Goal: Task Accomplishment & Management: Use online tool/utility

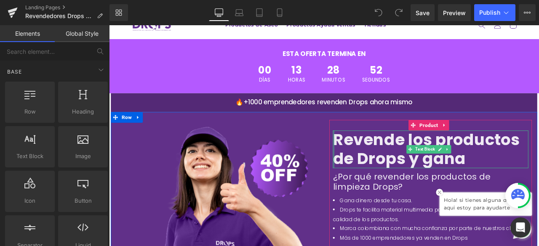
scroll to position [42, 0]
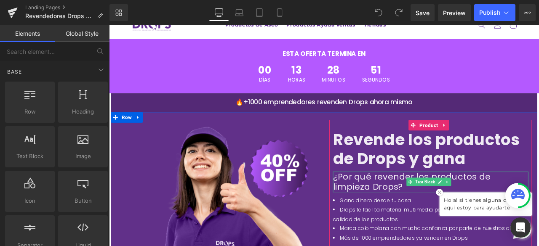
click at [387, 199] on p "¿Por qué revender los productos de limpieza Drops?" at bounding box center [489, 211] width 231 height 24
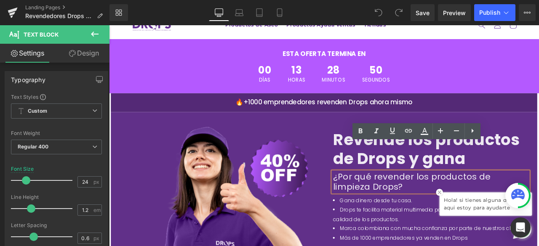
click at [474, 199] on p "¿Por qué revender los productos de limpieza Drops?" at bounding box center [489, 211] width 231 height 24
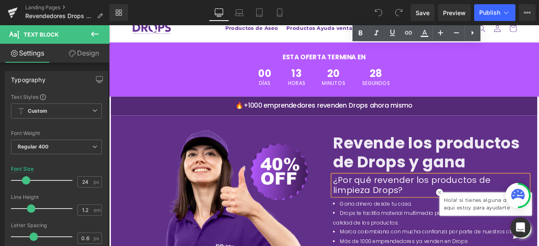
scroll to position [8, 0]
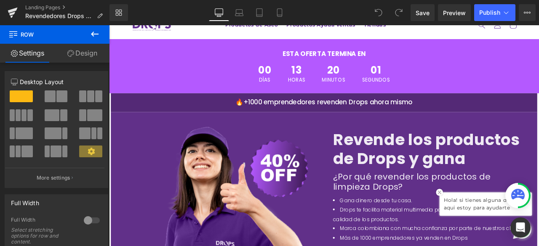
scroll to position [703, 0]
drag, startPoint x: 493, startPoint y: 224, endPoint x: 487, endPoint y: 220, distance: 7.5
click at [496, 224] on img at bounding box center [500, 223] width 8 height 8
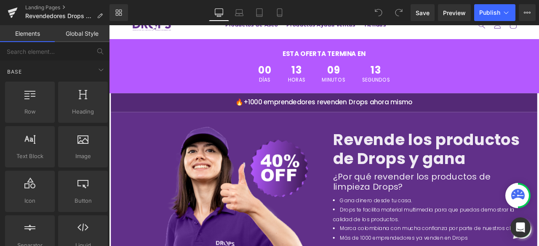
scroll to position [620, 0]
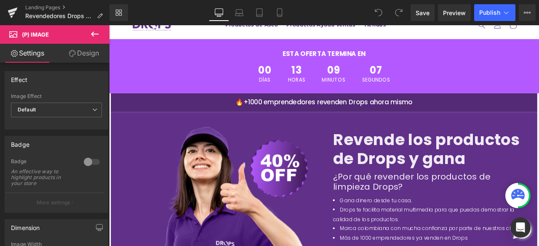
click at [85, 48] on link "Design" at bounding box center [83, 53] width 55 height 19
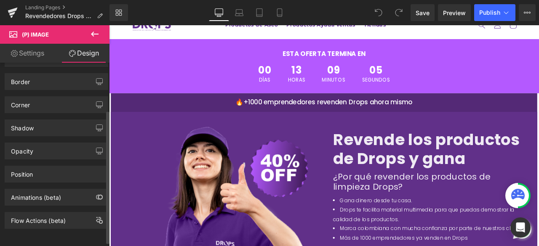
scroll to position [71, 0]
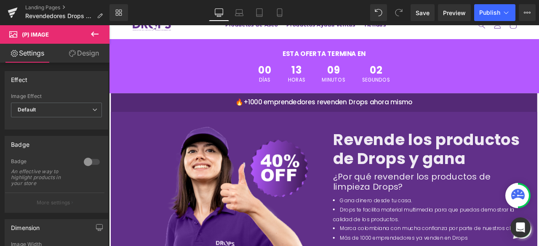
click at [93, 39] on button at bounding box center [94, 34] width 29 height 19
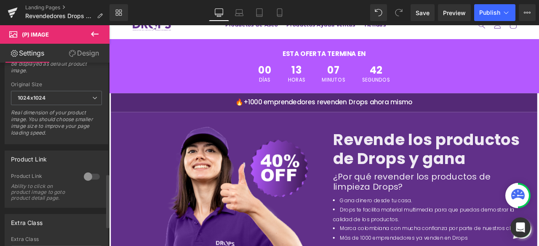
scroll to position [448, 0]
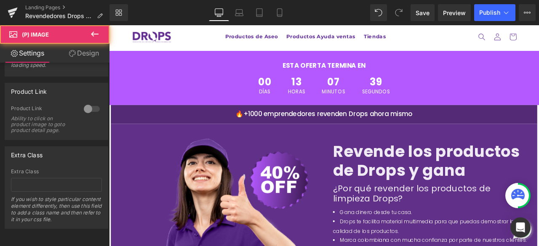
scroll to position [0, 0]
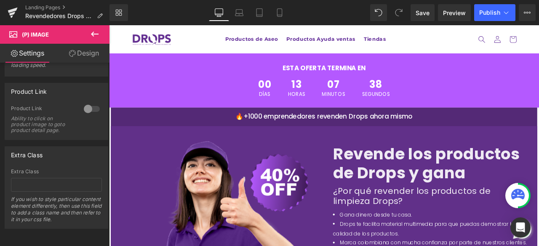
click at [45, 34] on span "(P) Image" at bounding box center [35, 34] width 27 height 7
click at [98, 30] on icon at bounding box center [95, 34] width 10 height 10
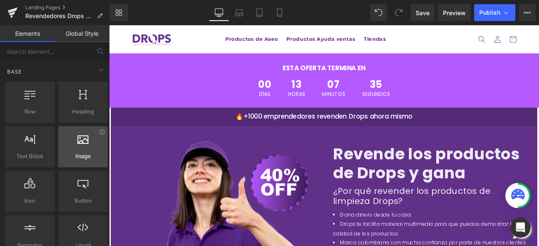
click at [102, 155] on span "Image" at bounding box center [83, 156] width 45 height 9
click at [83, 145] on div at bounding box center [83, 142] width 45 height 19
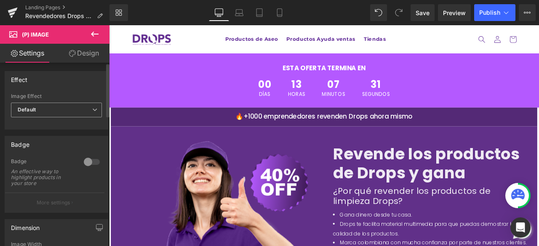
click at [55, 110] on span "Default" at bounding box center [56, 110] width 91 height 15
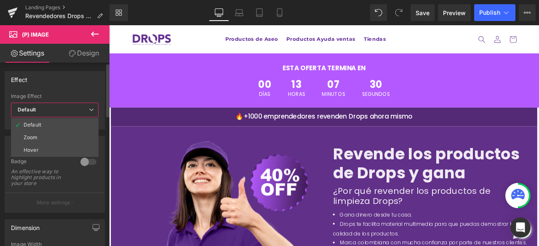
click at [55, 110] on span "Default" at bounding box center [55, 110] width 88 height 15
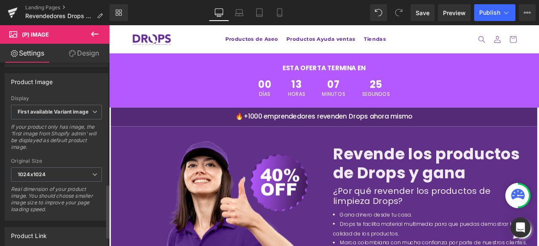
scroll to position [253, 0]
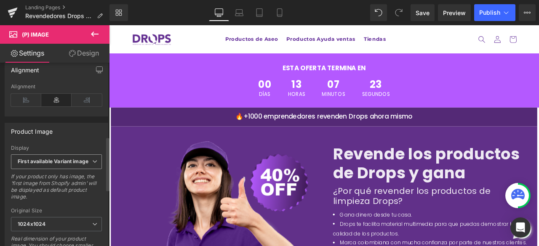
click at [64, 160] on b "First available Variant image" at bounding box center [53, 161] width 71 height 6
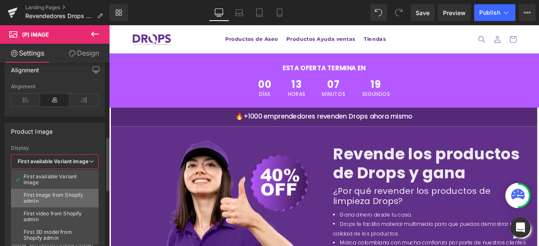
click at [52, 192] on div "First image from Shopify admin" at bounding box center [55, 198] width 62 height 12
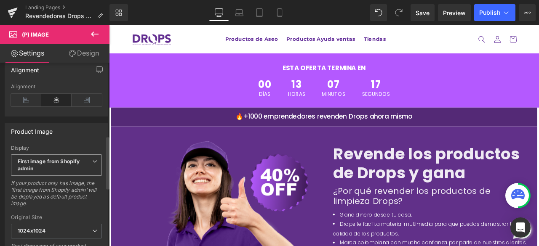
click at [56, 162] on span "First image from Shopify admin" at bounding box center [56, 165] width 91 height 22
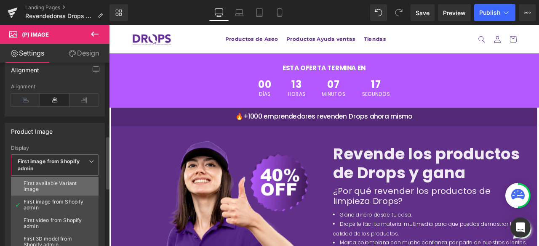
click at [56, 183] on div "First available Variant image" at bounding box center [55, 187] width 62 height 12
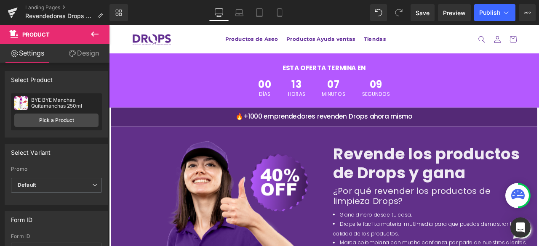
scroll to position [8, 0]
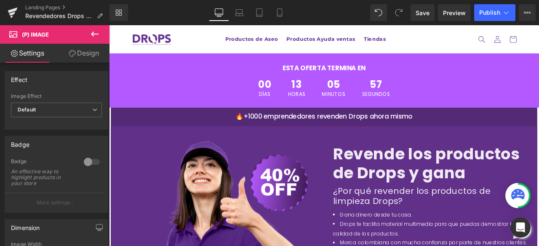
scroll to position [444, 0]
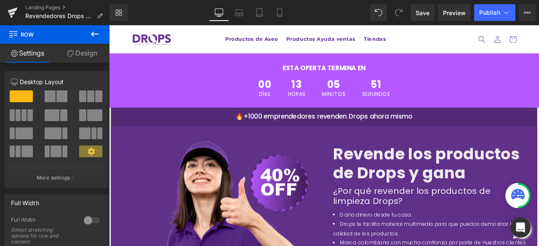
drag, startPoint x: 171, startPoint y: 85, endPoint x: 155, endPoint y: 176, distance: 93.1
click at [84, 50] on link "Design" at bounding box center [82, 53] width 55 height 19
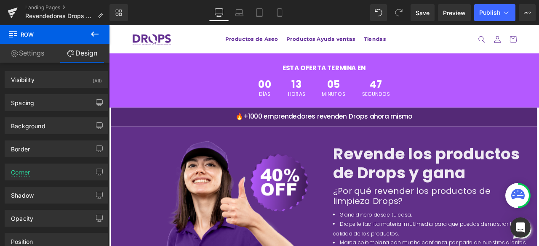
click at [92, 37] on icon at bounding box center [95, 34] width 10 height 10
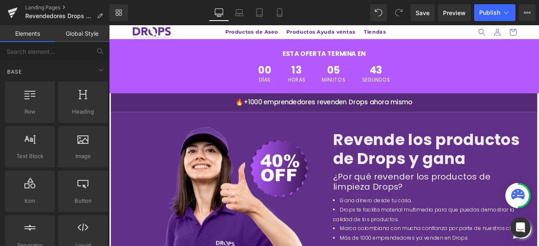
scroll to position [570, 0]
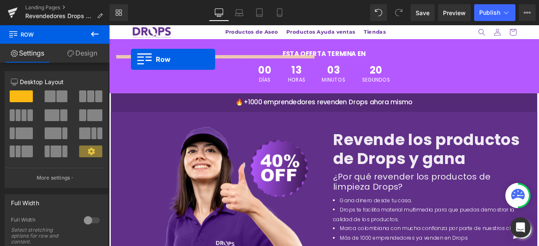
scroll to position [385, 0]
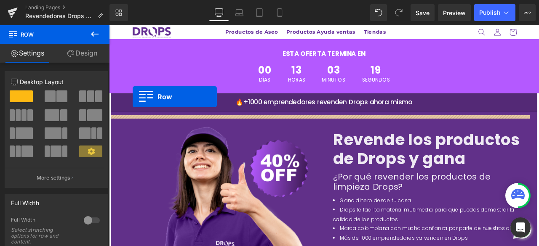
drag, startPoint x: 116, startPoint y: 146, endPoint x: 137, endPoint y: 110, distance: 41.9
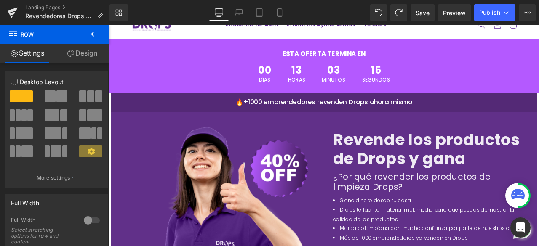
scroll to position [643, 0]
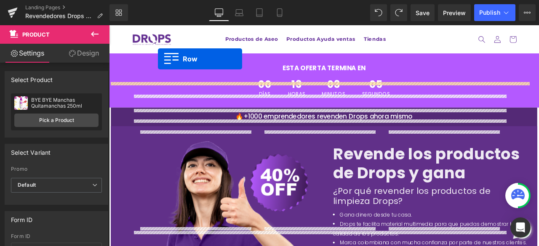
scroll to position [8, 0]
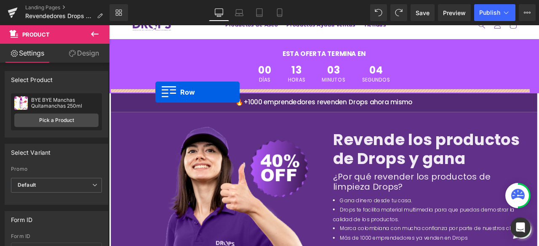
drag, startPoint x: 115, startPoint y: 65, endPoint x: 164, endPoint y: 105, distance: 62.8
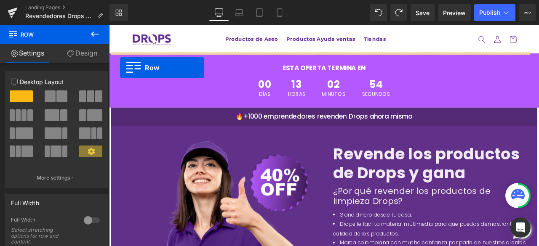
scroll to position [450, 0]
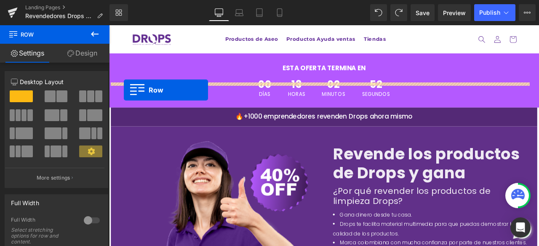
drag, startPoint x: 115, startPoint y: 124, endPoint x: 127, endPoint y: 102, distance: 24.9
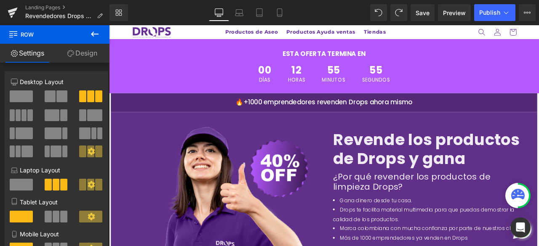
scroll to position [483, 0]
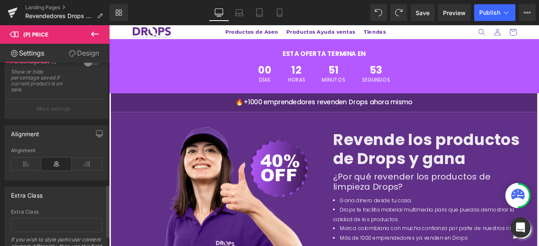
scroll to position [463, 0]
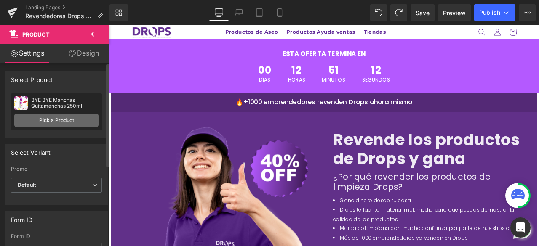
click at [50, 120] on link "Pick a Product" at bounding box center [56, 120] width 84 height 13
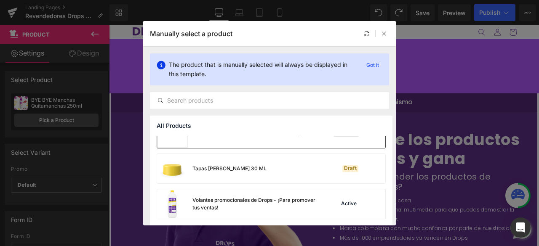
scroll to position [1107, 0]
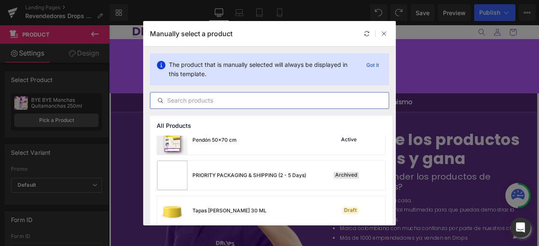
click at [266, 101] on input "text" at bounding box center [269, 101] width 238 height 10
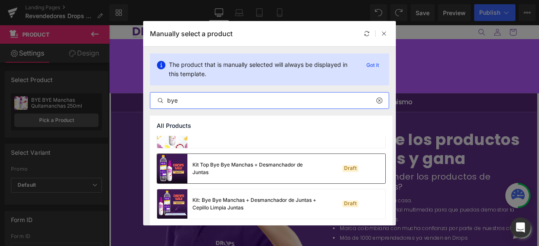
scroll to position [0, 0]
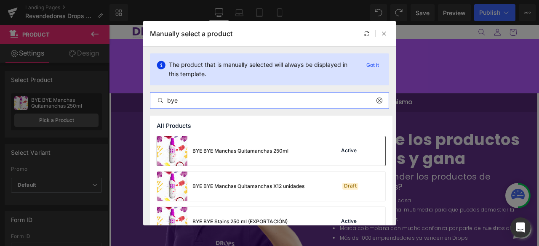
type input "bye"
click at [274, 157] on div "BYE BYE Manchas Quitamanchas 250ml" at bounding box center [222, 150] width 131 height 29
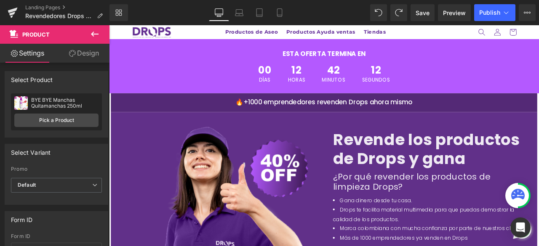
click at [90, 37] on icon at bounding box center [95, 34] width 10 height 10
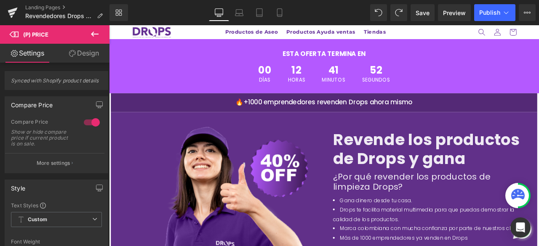
click at [86, 51] on link "Design" at bounding box center [83, 53] width 55 height 19
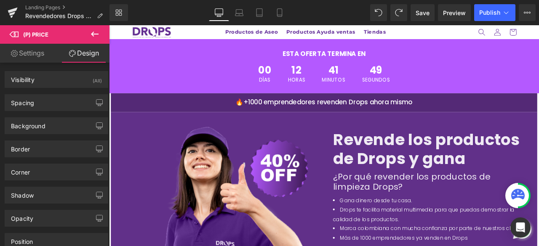
click at [96, 35] on icon at bounding box center [95, 34] width 10 height 10
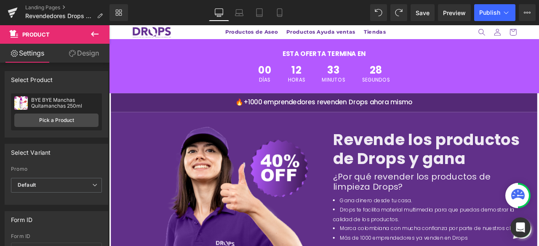
click at [61, 106] on div "BYE BYE Manchas Quitamanchas 250ml" at bounding box center [64, 103] width 67 height 12
click at [67, 186] on span "Default" at bounding box center [56, 185] width 91 height 15
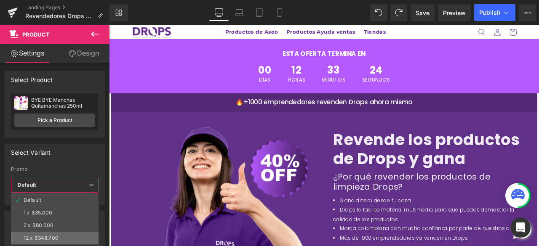
click at [50, 235] on div "12 x $348.700" at bounding box center [41, 238] width 35 height 6
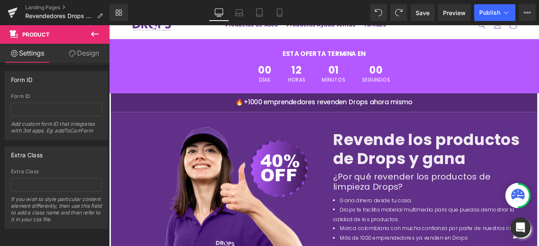
scroll to position [735, 0]
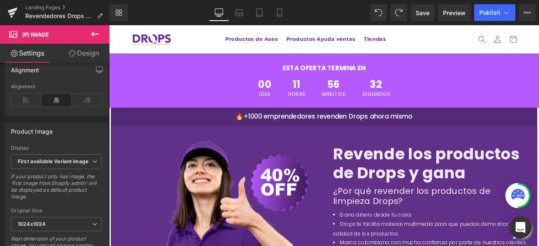
scroll to position [0, 0]
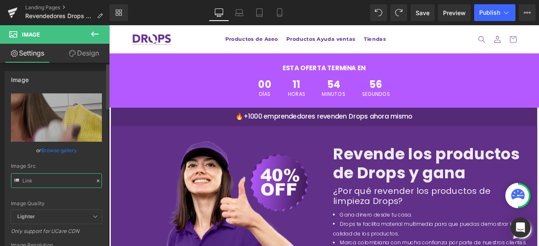
click at [57, 182] on input "text" at bounding box center [56, 180] width 91 height 15
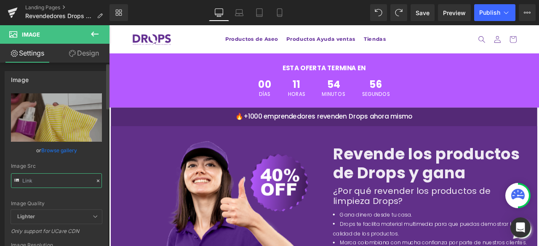
click at [57, 182] on input "text" at bounding box center [56, 180] width 91 height 15
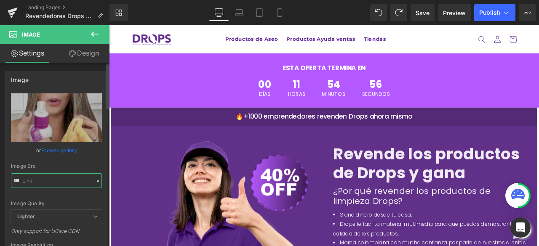
click at [57, 182] on input "text" at bounding box center [56, 180] width 91 height 15
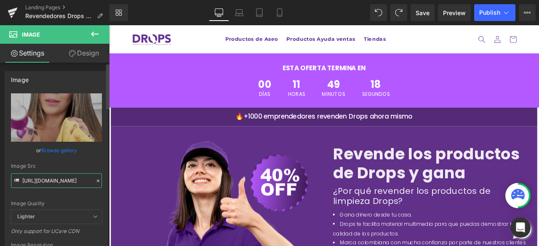
paste input "0.giphy.com/media/v1.Y2lkPTc5MGI3NjExbjlsZDFrY3JvbHdha3kycWJienQzdzBhMTBldjFuZD…"
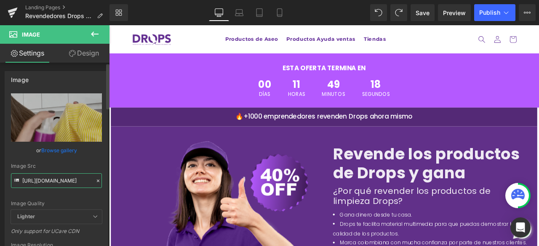
scroll to position [0, 436]
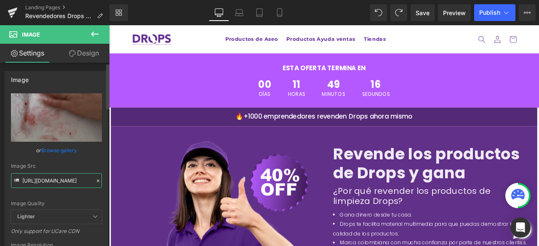
type input "https://media0.giphy.com/media/v1.Y2lkPTc5MGI3NjExbjlsZDFrY3JvbHdha3kycWJienQzd…"
click at [77, 197] on div "Image Quality Lighter Lightest Lighter Lighter Lightest Only support for UCare …" at bounding box center [56, 151] width 91 height 117
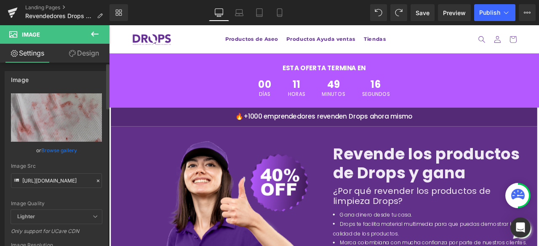
scroll to position [0, 0]
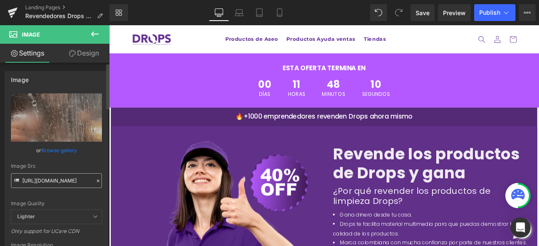
click at [50, 186] on input "https://media.giphy.com/media/o9qVhTLR3tlhoXfdd2/giphy.gif" at bounding box center [56, 180] width 91 height 15
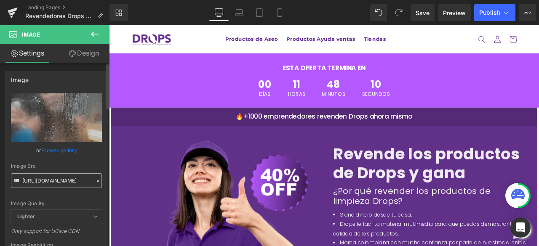
click at [50, 186] on input "https://media.giphy.com/media/o9qVhTLR3tlhoXfdd2/giphy.gif" at bounding box center [56, 180] width 91 height 15
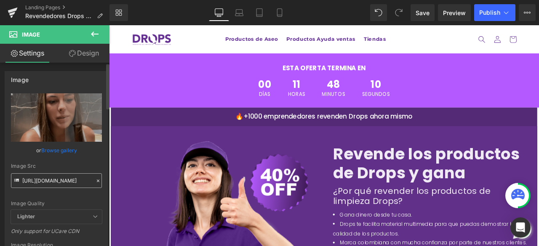
click at [50, 186] on input "https://media.giphy.com/media/o9qVhTLR3tlhoXfdd2/giphy.gif" at bounding box center [56, 180] width 91 height 15
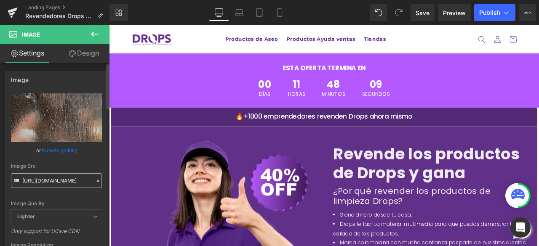
scroll to position [0, 441]
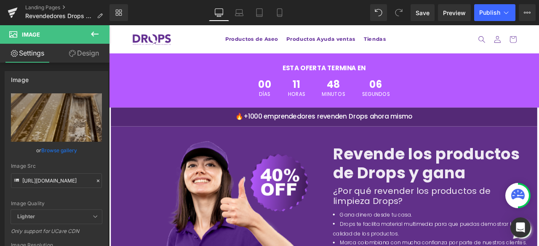
type input "https://media4.giphy.com/media/v1.Y2lkPTc5MGI3NjExcTVqc2Y5MHdoejQ1ZWNhbXF5M2RrM…"
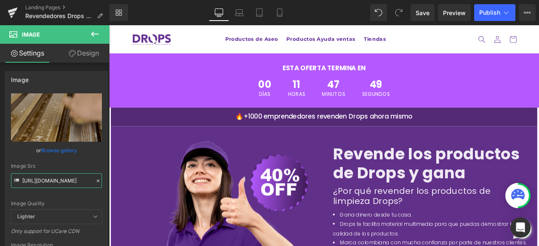
scroll to position [2205, 0]
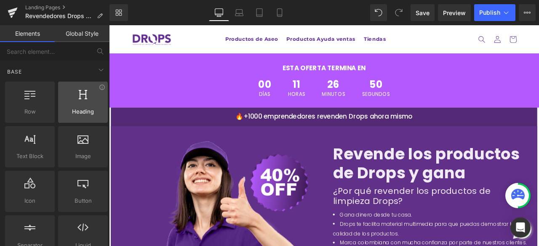
click at [84, 109] on span "Heading" at bounding box center [83, 111] width 45 height 9
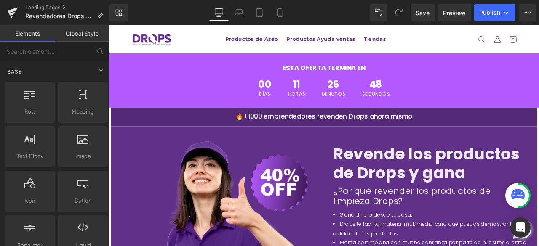
scroll to position [2139, 0]
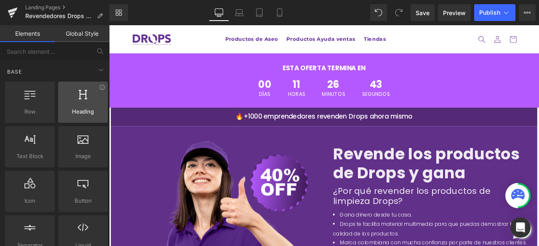
click at [85, 102] on div at bounding box center [83, 97] width 45 height 19
drag, startPoint x: 77, startPoint y: 97, endPoint x: 66, endPoint y: 101, distance: 12.5
click at [66, 101] on div at bounding box center [83, 97] width 45 height 19
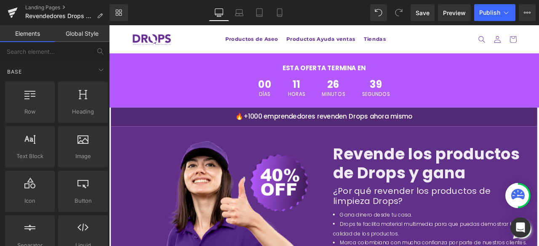
scroll to position [2139, 0]
drag, startPoint x: 458, startPoint y: 204, endPoint x: 228, endPoint y: 144, distance: 238.0
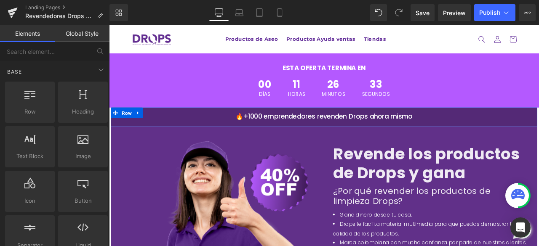
scroll to position [2265, 0]
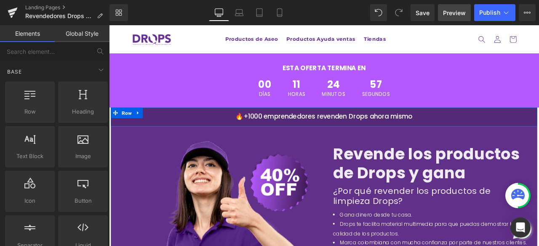
click at [457, 13] on span "Preview" at bounding box center [454, 12] width 23 height 9
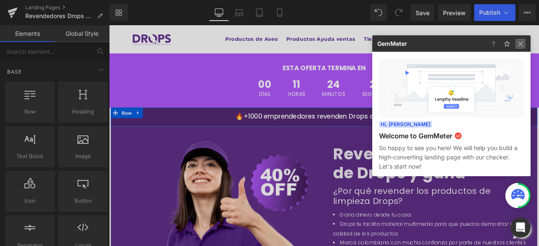
click at [522, 46] on img at bounding box center [520, 44] width 10 height 10
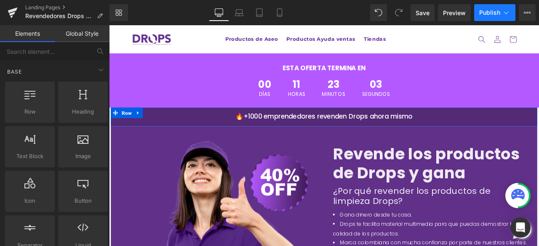
click at [492, 14] on span "Publish" at bounding box center [489, 12] width 21 height 7
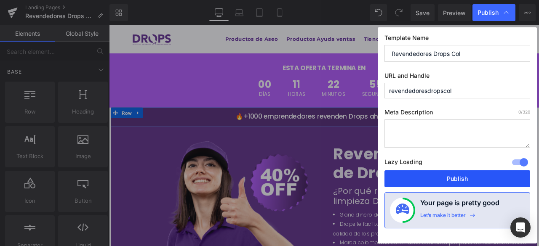
click at [439, 178] on button "Publish" at bounding box center [457, 178] width 146 height 17
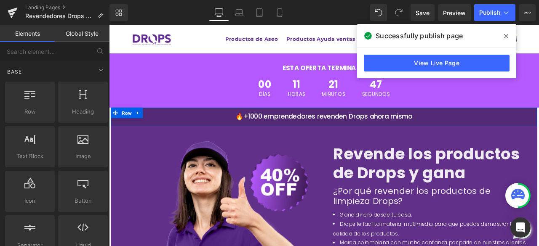
click at [507, 39] on icon at bounding box center [506, 36] width 4 height 7
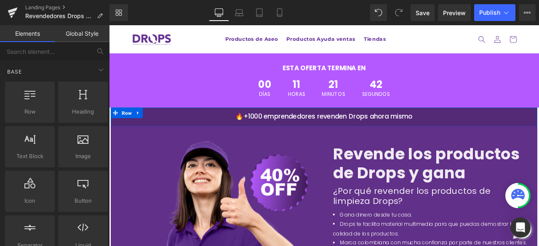
scroll to position [2262, 0]
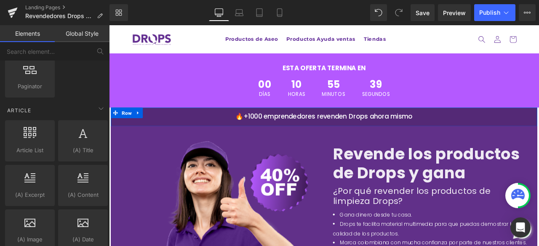
scroll to position [1599, 0]
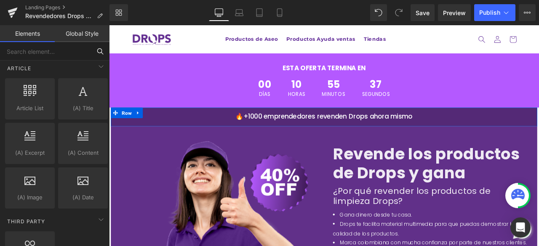
click at [66, 53] on input "text" at bounding box center [45, 51] width 91 height 19
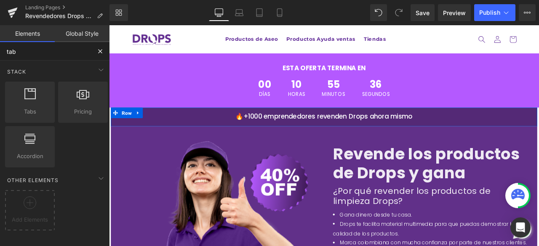
scroll to position [0, 0]
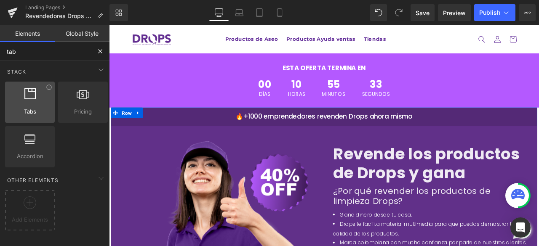
click at [41, 101] on div at bounding box center [30, 97] width 45 height 19
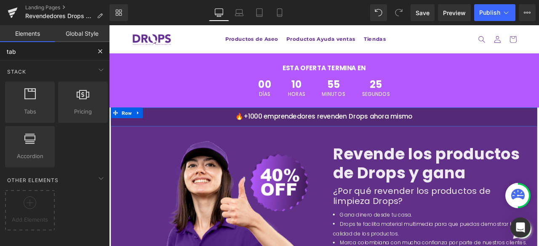
scroll to position [1136, 0]
type input "tab"
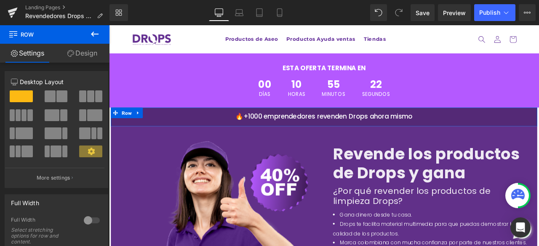
click at [94, 34] on icon at bounding box center [95, 34] width 8 height 5
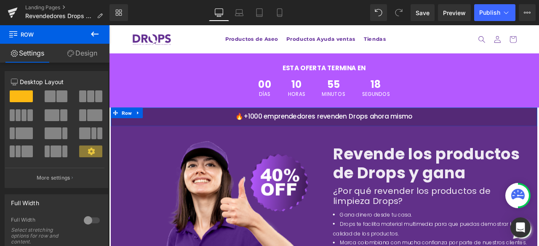
click at [94, 37] on icon at bounding box center [95, 34] width 10 height 10
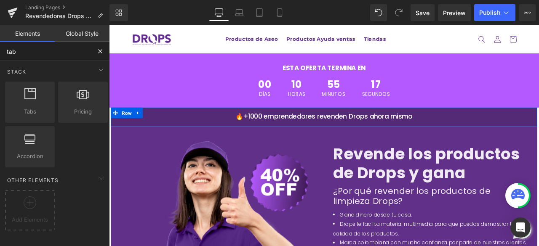
click at [24, 53] on input "tab" at bounding box center [45, 51] width 91 height 19
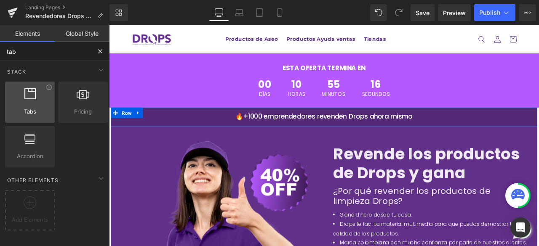
click at [29, 106] on div at bounding box center [30, 97] width 45 height 19
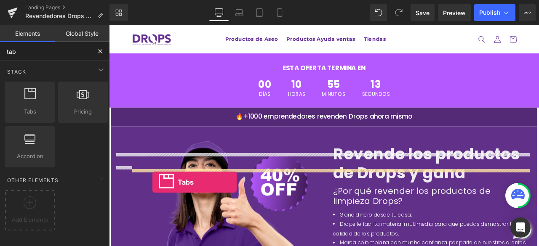
drag, startPoint x: 138, startPoint y: 132, endPoint x: 160, endPoint y: 211, distance: 82.7
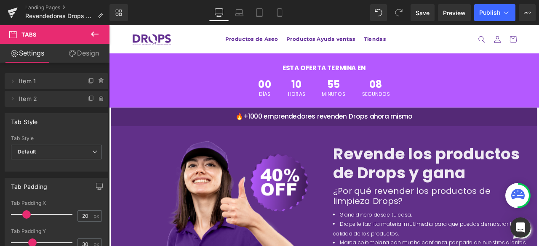
scroll to position [1178, 0]
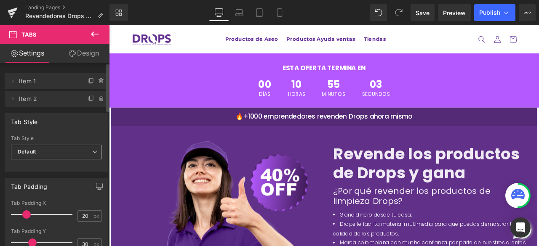
click at [47, 151] on span "Default" at bounding box center [56, 152] width 91 height 15
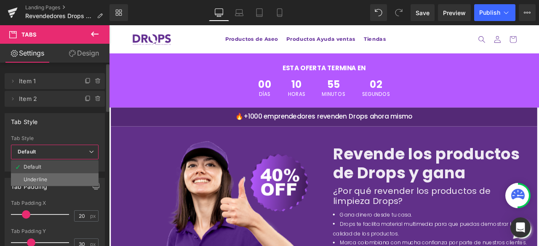
click at [44, 178] on div "Underline" at bounding box center [36, 180] width 24 height 6
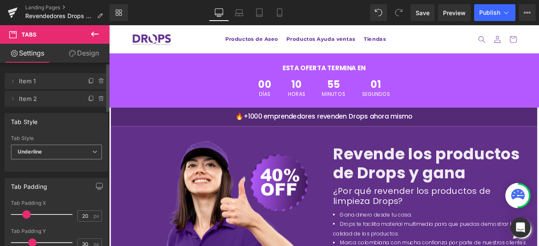
click at [44, 148] on span "Underline" at bounding box center [56, 152] width 91 height 15
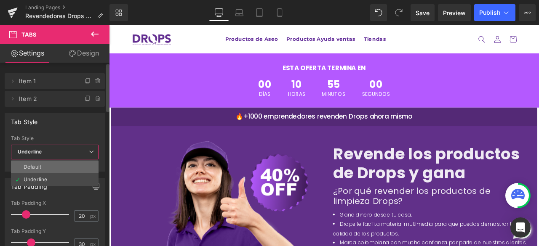
click at [44, 161] on li "Default" at bounding box center [55, 167] width 88 height 13
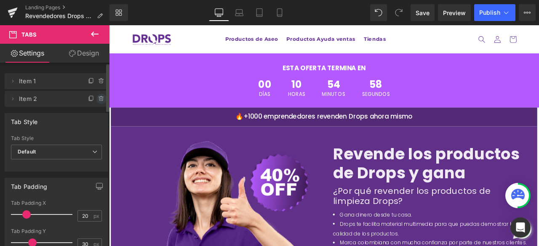
click at [99, 101] on icon at bounding box center [100, 99] width 3 height 4
click at [89, 98] on button "Delete" at bounding box center [92, 99] width 27 height 11
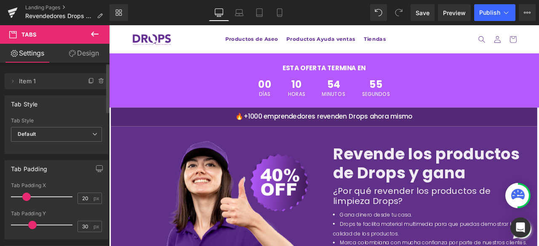
click at [84, 53] on link "Design" at bounding box center [83, 53] width 55 height 19
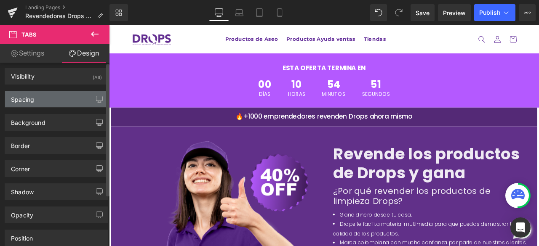
scroll to position [0, 0]
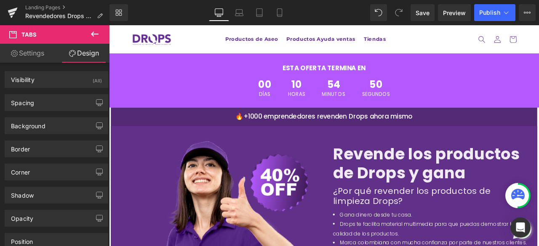
click at [34, 54] on link "Settings" at bounding box center [27, 53] width 55 height 19
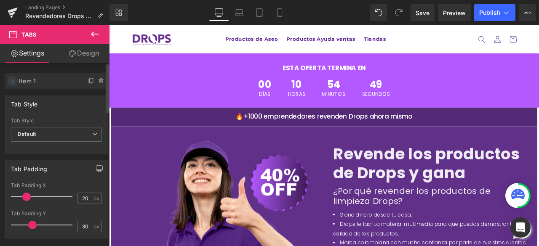
click at [14, 82] on icon at bounding box center [12, 81] width 7 height 7
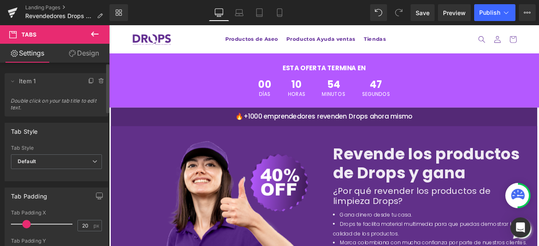
click at [26, 101] on span "Double click on your tab title to edit text." at bounding box center [57, 107] width 92 height 19
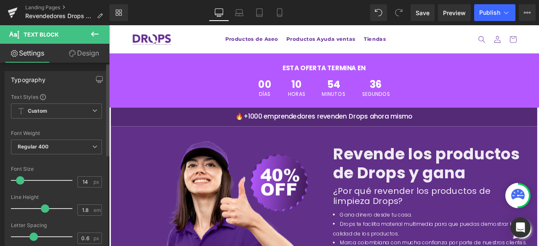
click at [52, 123] on div at bounding box center [56, 125] width 91 height 5
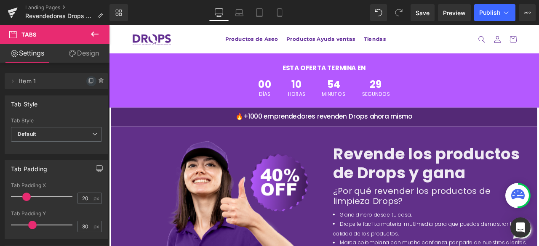
click at [90, 81] on icon at bounding box center [91, 80] width 3 height 4
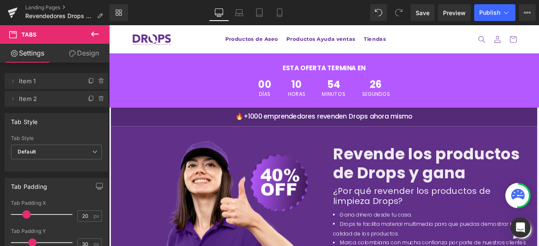
click at [39, 100] on span "Item 2" at bounding box center [48, 99] width 58 height 16
click at [27, 100] on span "Item 2" at bounding box center [48, 99] width 58 height 16
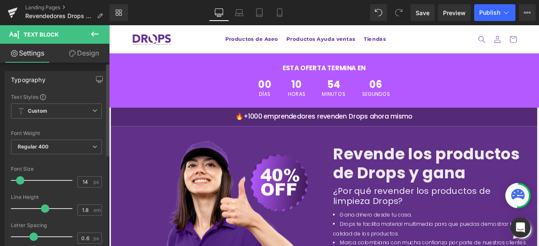
click at [66, 81] on div "Typography" at bounding box center [56, 80] width 103 height 16
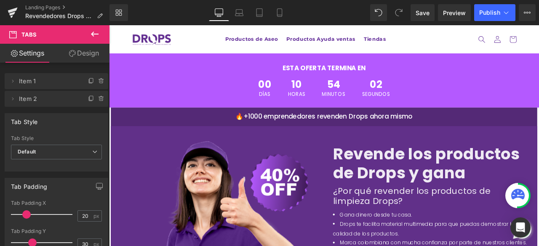
click at [88, 98] on icon at bounding box center [91, 99] width 7 height 7
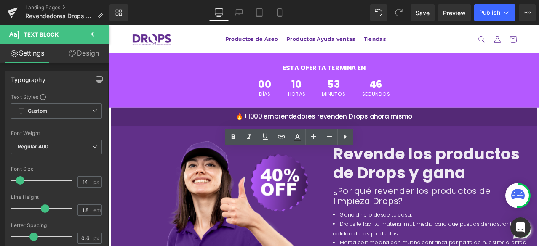
drag, startPoint x: 315, startPoint y: 180, endPoint x: 359, endPoint y: 184, distance: 44.4
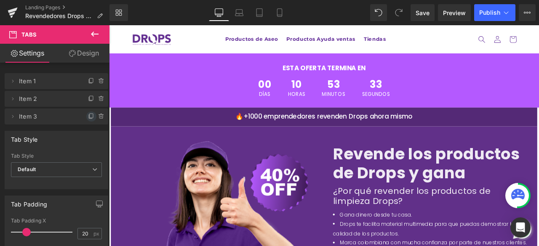
click at [88, 116] on icon at bounding box center [91, 116] width 7 height 7
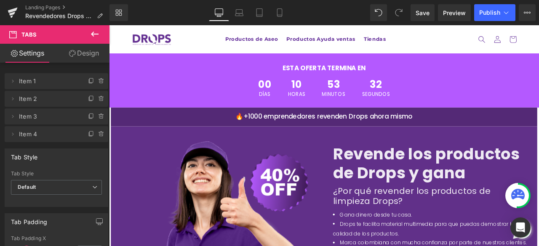
click at [60, 139] on span "Item 4" at bounding box center [48, 134] width 58 height 16
click at [51, 134] on span "Item 4" at bounding box center [48, 134] width 58 height 16
click at [34, 133] on span "Item 4" at bounding box center [48, 134] width 58 height 16
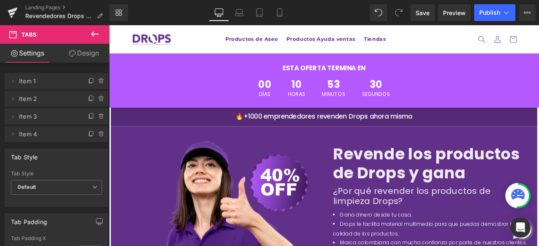
click at [34, 133] on span "Item 4" at bounding box center [48, 134] width 58 height 16
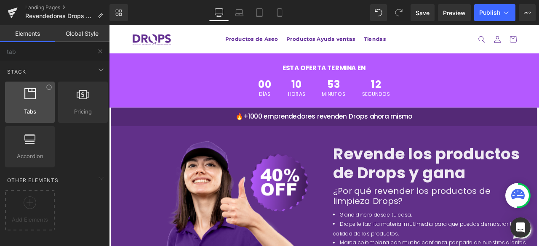
click at [38, 108] on span "Tabs" at bounding box center [30, 111] width 45 height 9
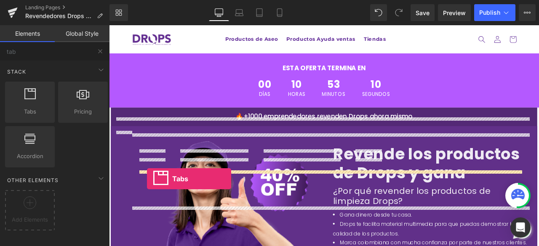
drag, startPoint x: 140, startPoint y: 135, endPoint x: 154, endPoint y: 207, distance: 73.7
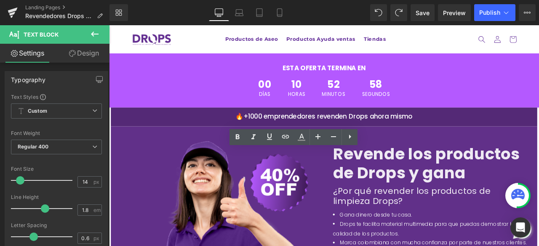
click at [109, 25] on div at bounding box center [109, 25] width 0 height 0
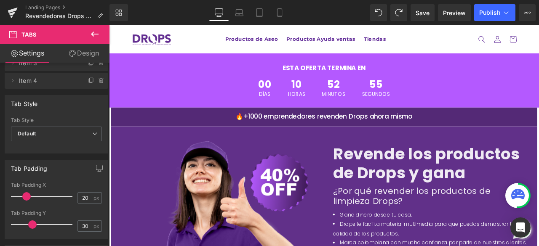
scroll to position [84, 0]
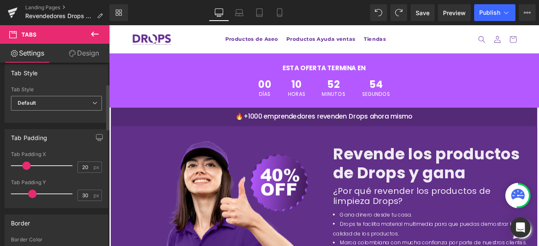
click at [48, 101] on span "Default" at bounding box center [56, 103] width 91 height 15
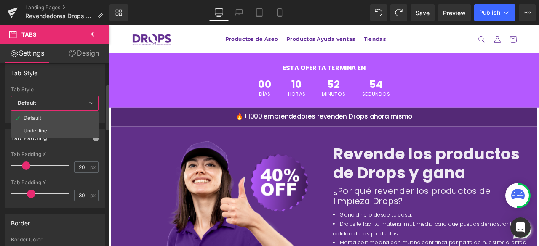
click at [48, 101] on span "Default" at bounding box center [55, 103] width 88 height 15
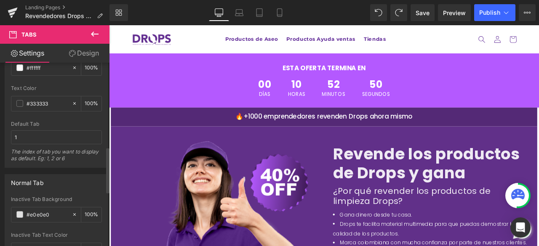
scroll to position [337, 0]
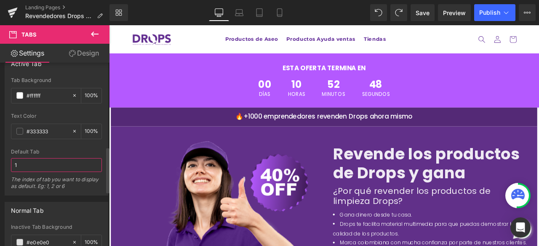
click at [40, 162] on input "1" at bounding box center [56, 165] width 91 height 14
type input "4"
click at [48, 181] on div "The index of tab you want to display as default. Eg: 1, 2 or 6" at bounding box center [56, 185] width 91 height 19
click at [63, 165] on input "4" at bounding box center [56, 165] width 91 height 14
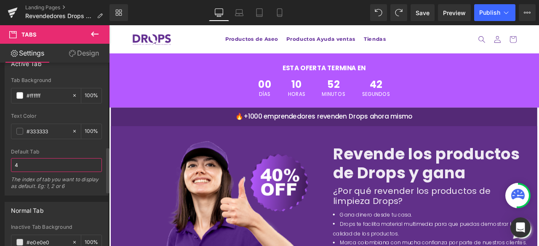
click at [63, 165] on input "4" at bounding box center [56, 165] width 91 height 14
type input "7"
click at [63, 181] on div "The index of tab you want to display as default. Eg: 1, 2 or 6" at bounding box center [56, 185] width 91 height 19
click at [49, 177] on div "The index of tab you want to display as default. Eg: 1, 2 or 6" at bounding box center [56, 185] width 91 height 19
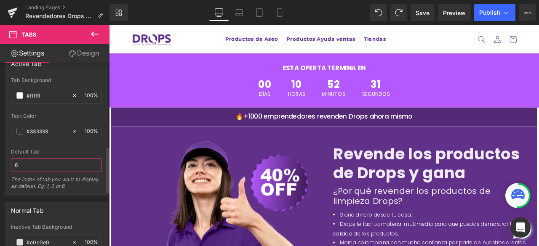
drag, startPoint x: 36, startPoint y: 165, endPoint x: 9, endPoint y: 165, distance: 27.4
click at [9, 165] on div "#FFFFFF Tab Background #ffffff 100 % #333333 Text Color #333333 100 % 1 Default…" at bounding box center [56, 136] width 103 height 118
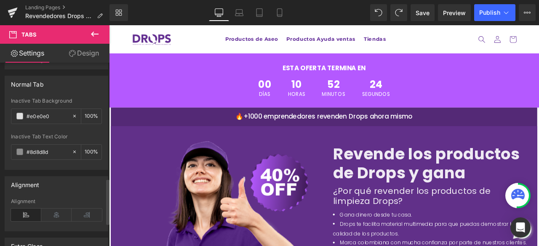
scroll to position [555, 0]
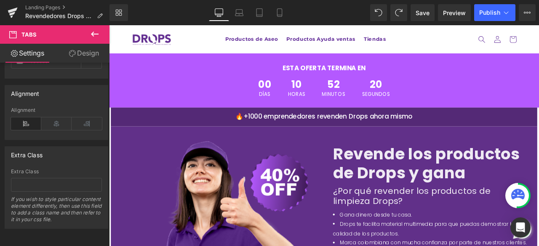
type input "1"
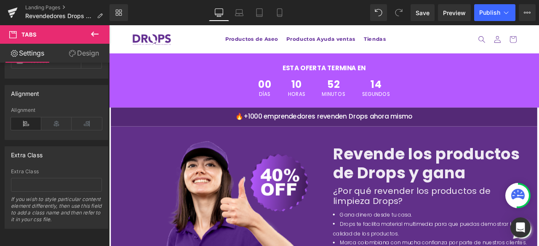
click at [92, 32] on icon at bounding box center [95, 34] width 10 height 10
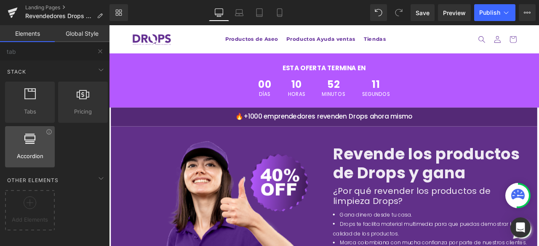
click at [42, 147] on div at bounding box center [30, 142] width 45 height 19
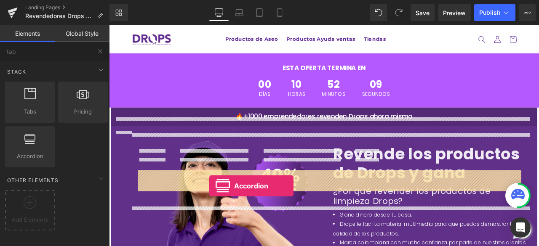
drag, startPoint x: 136, startPoint y: 172, endPoint x: 228, endPoint y: 216, distance: 101.7
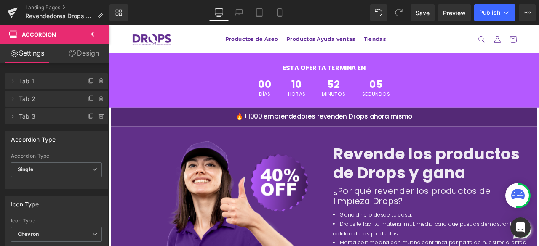
scroll to position [1263, 0]
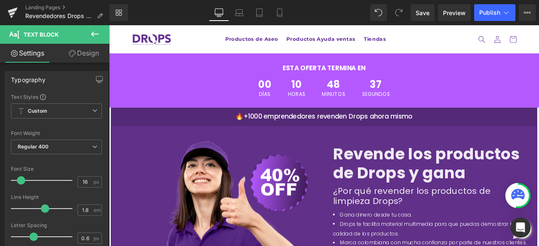
click at [72, 59] on link "Design" at bounding box center [83, 53] width 55 height 19
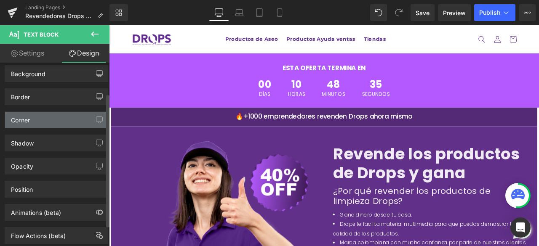
scroll to position [71, 0]
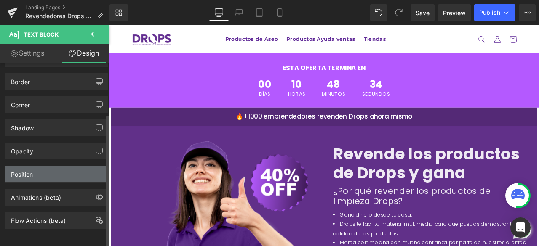
click at [51, 166] on div "Position" at bounding box center [56, 174] width 103 height 16
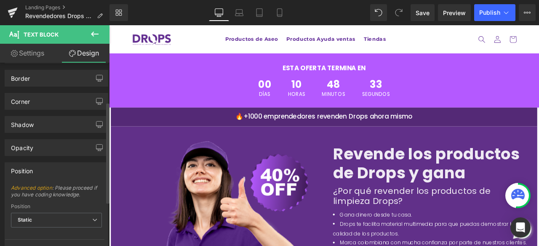
click at [51, 165] on div "Position" at bounding box center [56, 171] width 103 height 16
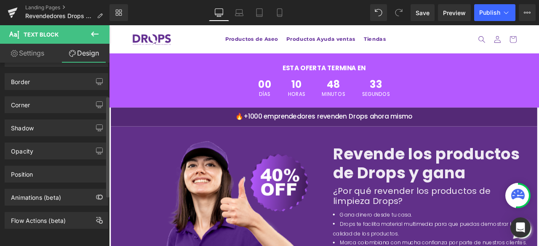
scroll to position [0, 0]
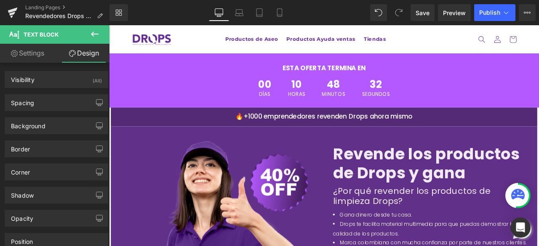
click at [45, 57] on link "Settings" at bounding box center [27, 53] width 55 height 19
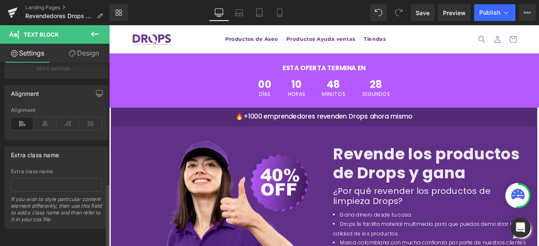
scroll to position [262, 0]
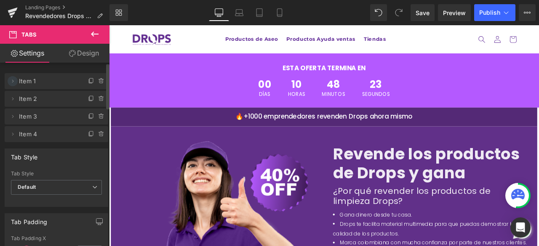
click at [13, 81] on icon at bounding box center [13, 81] width 2 height 3
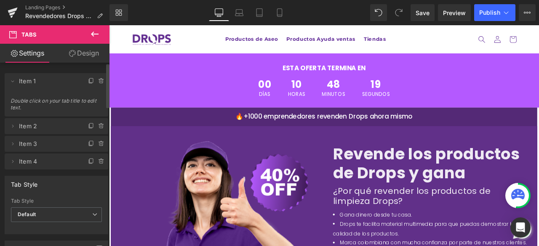
click at [29, 101] on span "Double click on your tab title to edit text." at bounding box center [57, 107] width 92 height 19
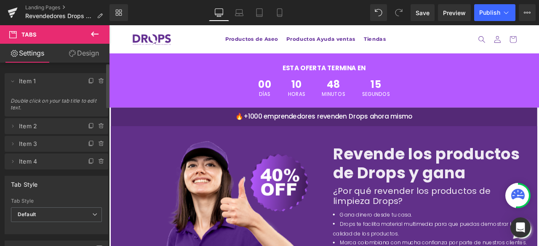
click at [23, 99] on span "Double click on your tab title to edit text." at bounding box center [57, 107] width 92 height 19
click at [13, 162] on icon at bounding box center [13, 161] width 2 height 3
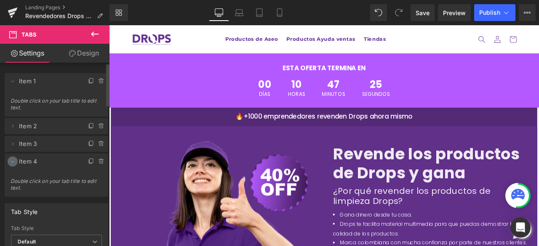
click at [13, 162] on icon at bounding box center [12, 162] width 3 height 2
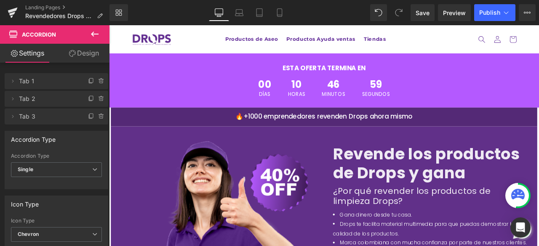
click at [99, 81] on icon at bounding box center [100, 82] width 3 height 4
click at [96, 81] on button "Delete" at bounding box center [92, 81] width 27 height 11
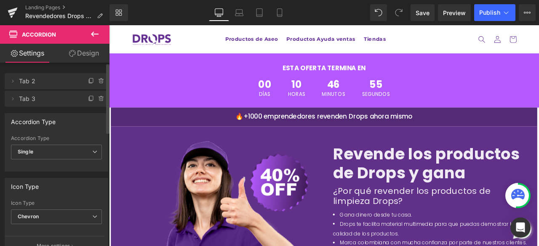
click at [98, 81] on icon at bounding box center [101, 81] width 7 height 7
click at [96, 81] on button "Delete" at bounding box center [92, 81] width 27 height 11
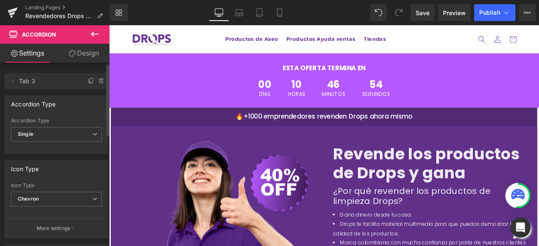
click at [98, 81] on icon at bounding box center [101, 81] width 7 height 7
click at [96, 81] on button "Delete" at bounding box center [92, 81] width 27 height 11
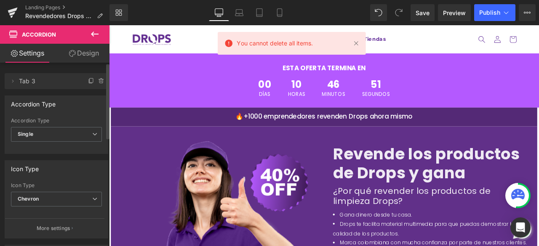
click at [93, 34] on icon at bounding box center [95, 34] width 8 height 5
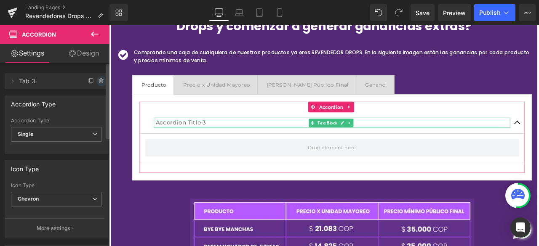
click at [99, 82] on icon at bounding box center [101, 81] width 7 height 7
click at [98, 82] on button "Delete" at bounding box center [92, 81] width 27 height 11
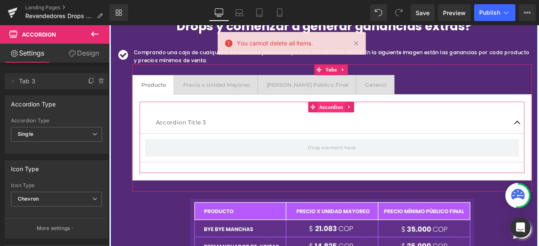
click at [375, 116] on span "Accordion" at bounding box center [372, 122] width 32 height 13
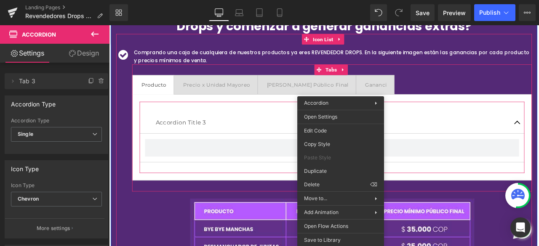
click at [305, 112] on div "Accordion Title 3 Text Block Accordion" at bounding box center [372, 158] width 473 height 102
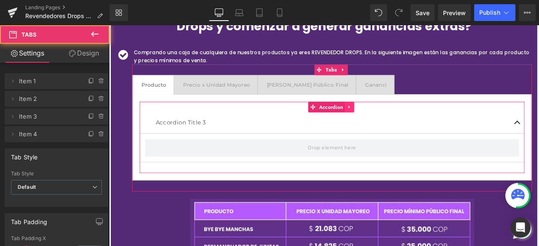
click at [391, 119] on icon at bounding box center [394, 122] width 6 height 6
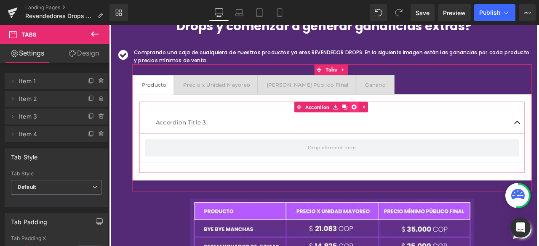
click at [396, 120] on icon at bounding box center [399, 122] width 6 height 6
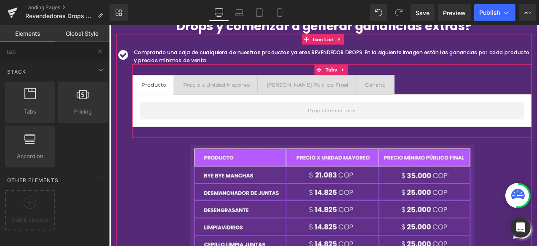
click at [410, 92] on div "Gananci" at bounding box center [424, 95] width 28 height 11
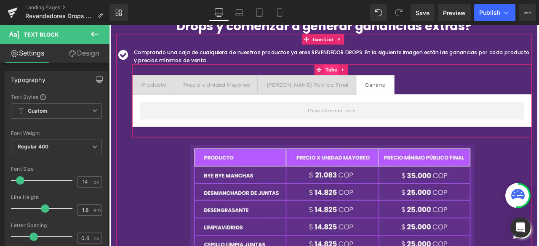
click at [369, 76] on span "Tabs" at bounding box center [372, 78] width 18 height 13
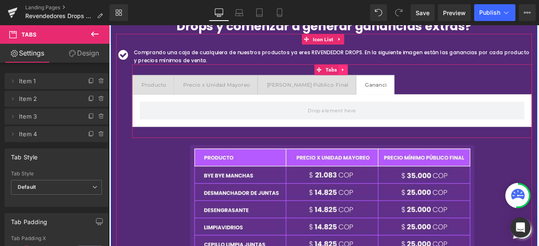
click at [383, 78] on icon at bounding box center [386, 78] width 6 height 6
click at [389, 77] on icon at bounding box center [392, 78] width 6 height 6
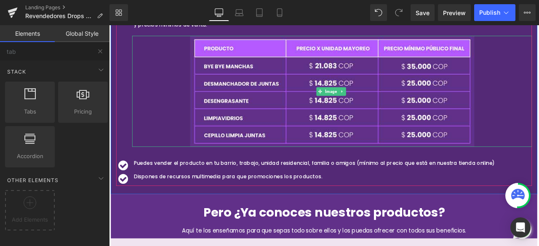
scroll to position [1178, 0]
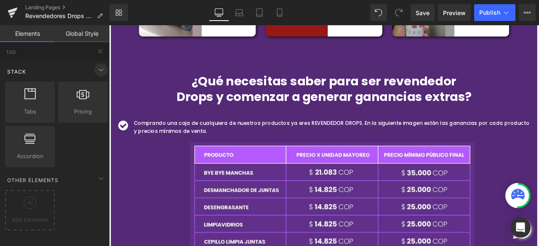
click at [96, 70] on icon at bounding box center [101, 70] width 10 height 10
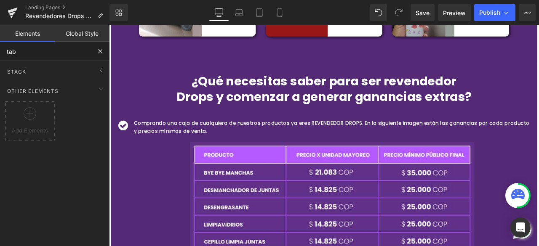
click at [71, 50] on input "tab" at bounding box center [45, 51] width 91 height 19
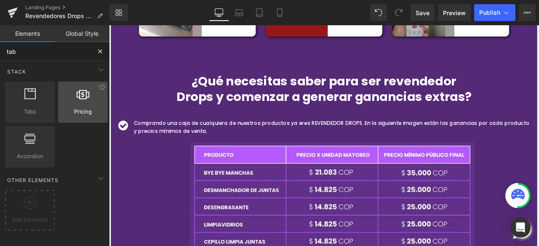
click at [91, 108] on span "Pricing" at bounding box center [83, 111] width 45 height 9
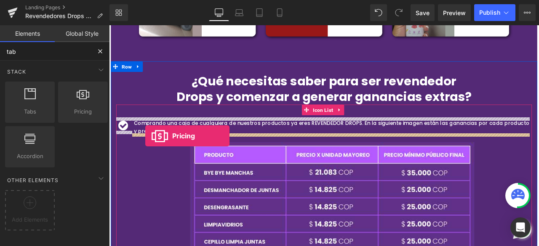
drag, startPoint x: 194, startPoint y: 132, endPoint x: 152, endPoint y: 157, distance: 48.5
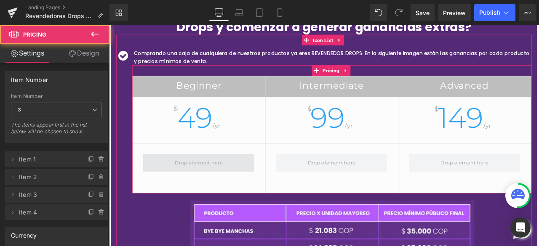
scroll to position [1263, 0]
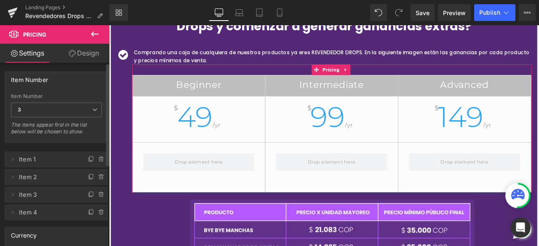
click at [46, 158] on span "Item 1" at bounding box center [48, 160] width 58 height 16
click at [14, 158] on icon at bounding box center [12, 159] width 7 height 7
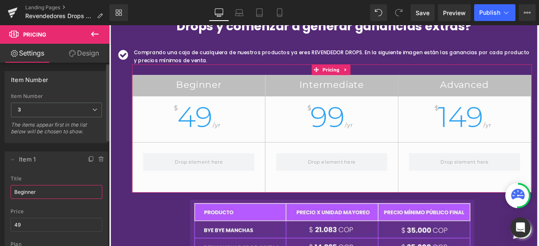
click at [49, 192] on input "Beginner" at bounding box center [57, 192] width 92 height 14
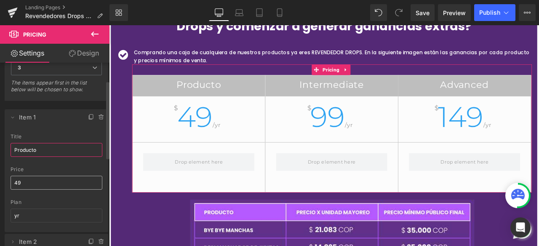
type input "Producto"
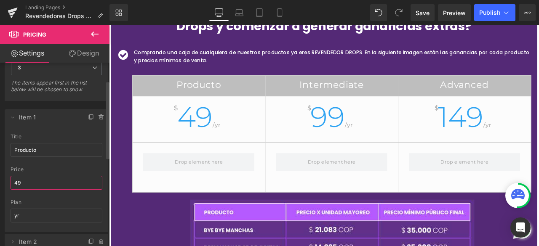
drag, startPoint x: 40, startPoint y: 176, endPoint x: 0, endPoint y: 176, distance: 39.6
click at [0, 176] on div "Delete Cancel Item 1 Producto title Producto 49 price 49 yr plan yr Delete Canc…" at bounding box center [56, 193] width 113 height 184
type input "ddfdf"
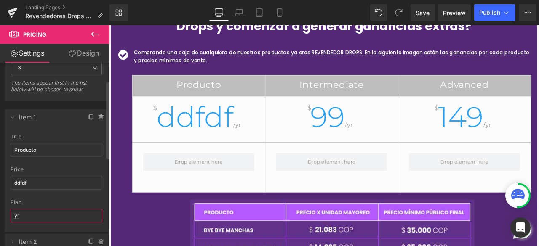
drag, startPoint x: 37, startPoint y: 216, endPoint x: 13, endPoint y: 216, distance: 23.6
click at [13, 216] on input "yr" at bounding box center [57, 216] width 92 height 14
click at [35, 202] on div "plan" at bounding box center [57, 203] width 92 height 6
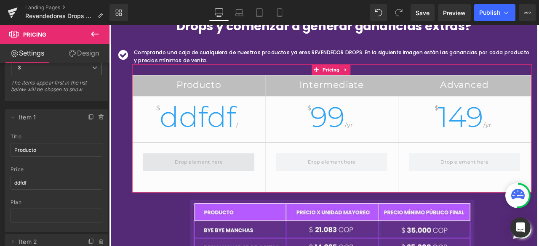
click at [206, 192] on span at bounding box center [215, 187] width 132 height 21
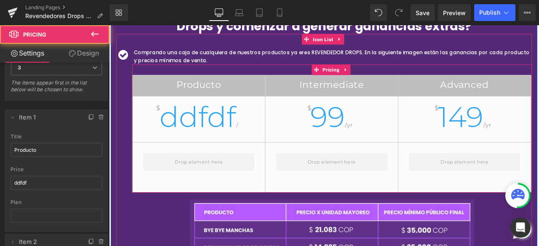
click at [316, 73] on div "Producto $ ddfdf / Intermediate $ 99 /yr Advanced $ 149 /yr" at bounding box center [372, 148] width 473 height 152
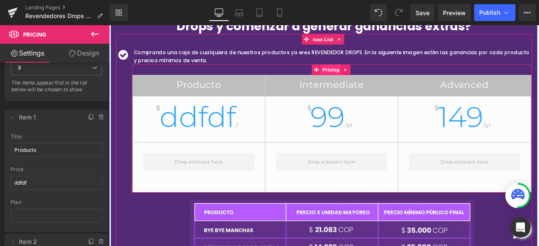
click at [367, 77] on span "Pricing" at bounding box center [372, 78] width 24 height 13
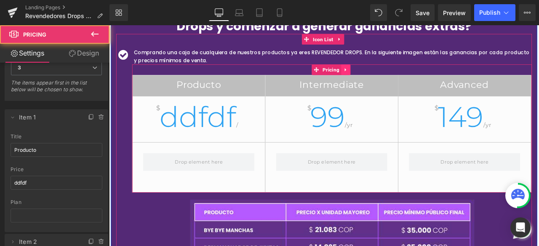
click at [388, 77] on icon at bounding box center [389, 78] width 2 height 4
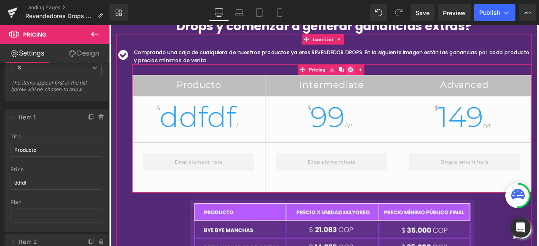
click at [393, 76] on icon at bounding box center [395, 78] width 6 height 6
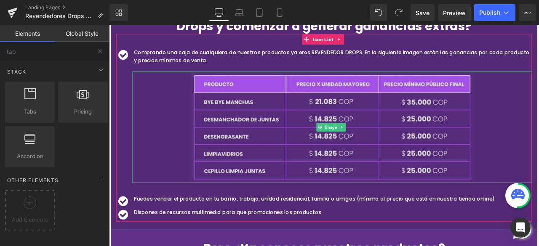
scroll to position [1178, 0]
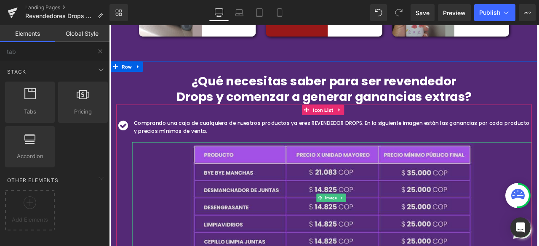
click at [236, 196] on img at bounding box center [373, 230] width 337 height 132
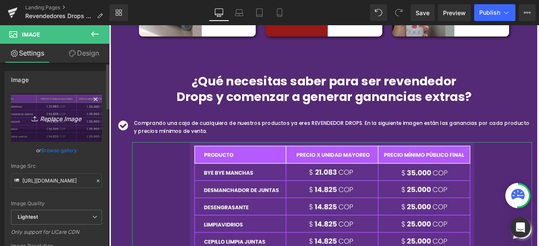
click at [50, 118] on icon "Replace Image" at bounding box center [56, 117] width 67 height 11
type input "C:\fakepath\ChatGPT Image [DATE], 01_38_47 p.m..png"
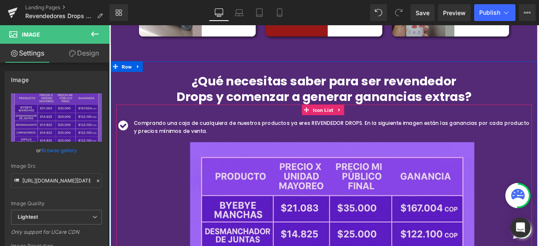
type input "[URL][DOMAIN_NAME][DATE]"
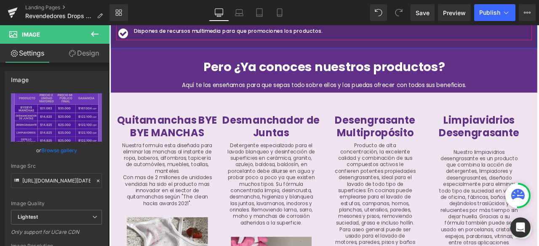
scroll to position [1641, 0]
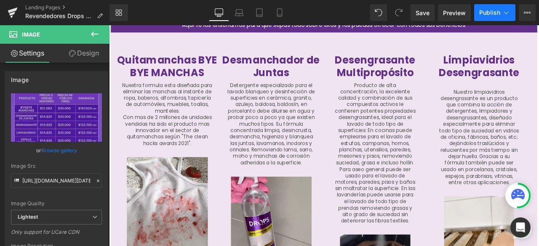
click at [486, 6] on button "Publish" at bounding box center [494, 12] width 41 height 17
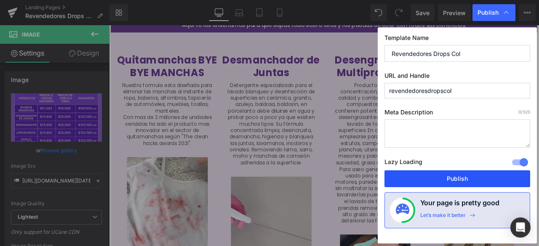
click at [474, 178] on button "Publish" at bounding box center [457, 178] width 146 height 17
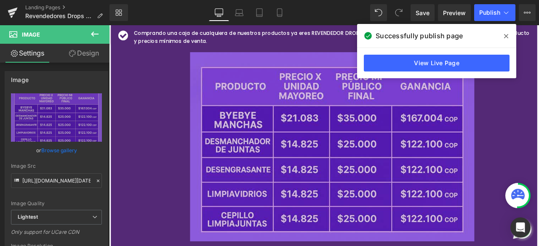
scroll to position [1263, 0]
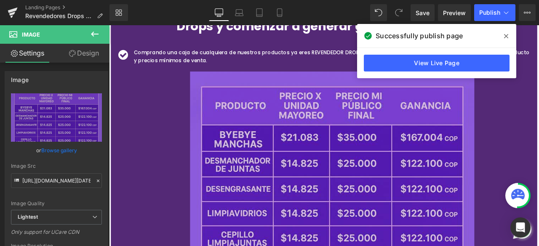
click at [296, 157] on img at bounding box center [373, 192] width 337 height 224
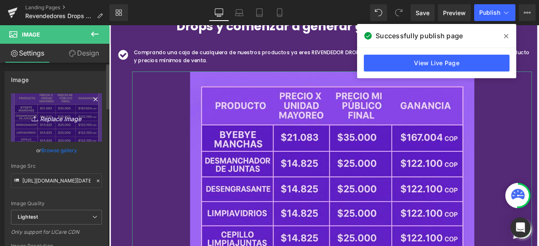
click at [64, 119] on icon "Replace Image" at bounding box center [56, 117] width 67 height 11
type input "C:\fakepath\ChatGPT Image [DATE], 01_48_13 p.m..png"
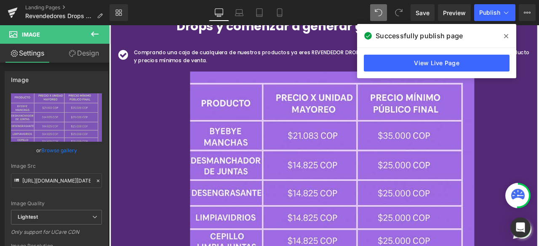
type input "[URL][DOMAIN_NAME][DATE]"
